Goal: Browse casually

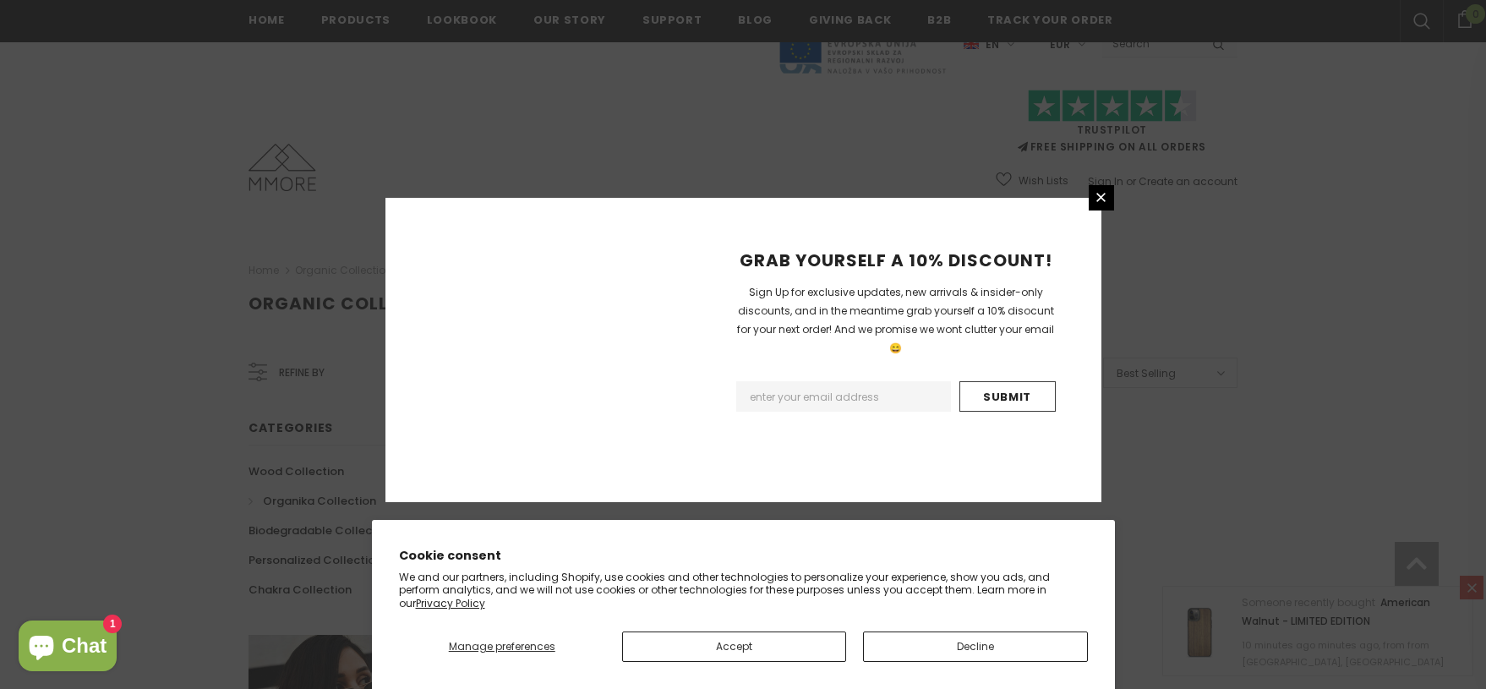
scroll to position [1044, 0]
